Goal: Check status

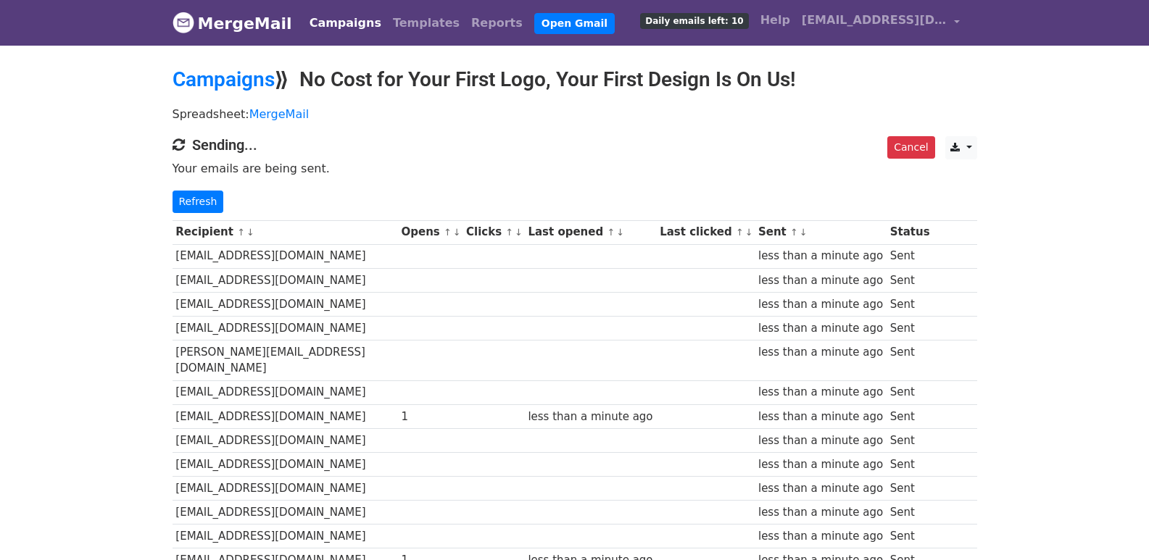
click at [190, 186] on div "Cancel CSV Excel Sending... Your emails are being sent. Refresh" at bounding box center [575, 174] width 826 height 77
click at [204, 196] on link "Refresh" at bounding box center [197, 202] width 51 height 22
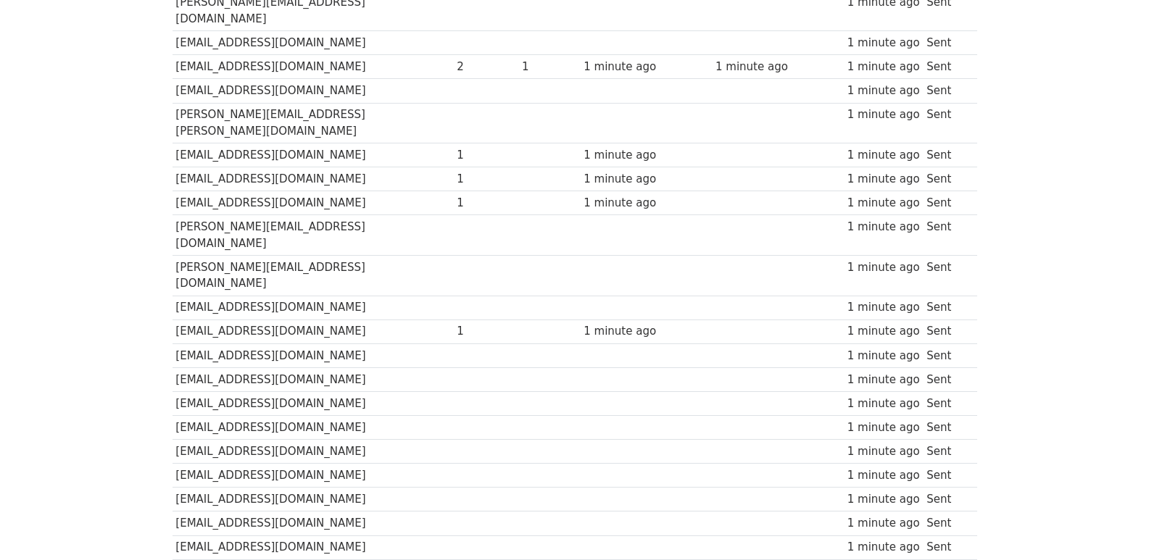
scroll to position [966, 0]
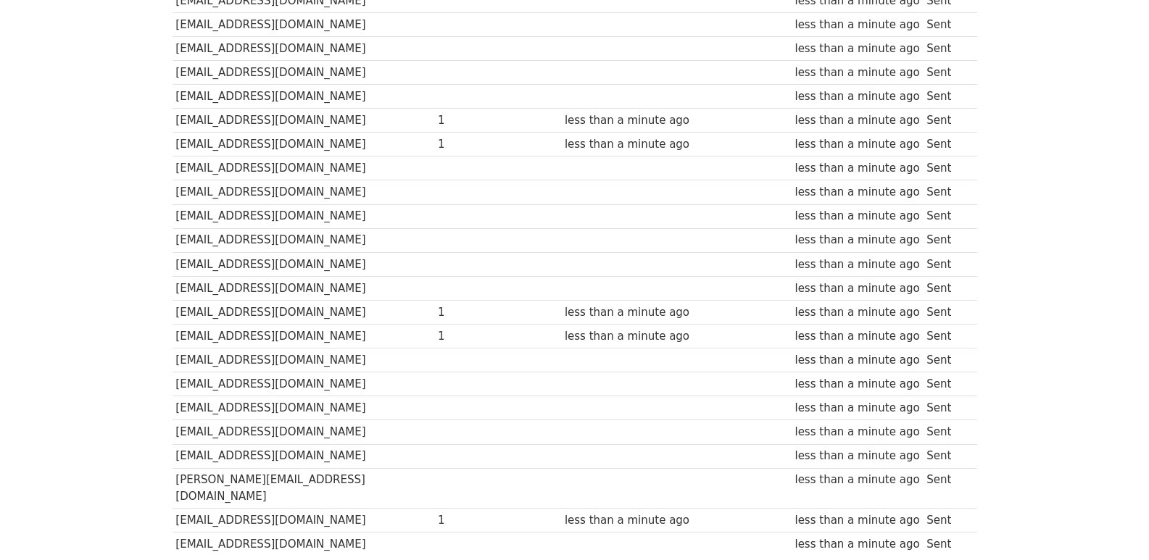
scroll to position [1009, 0]
